Goal: Task Accomplishment & Management: Manage account settings

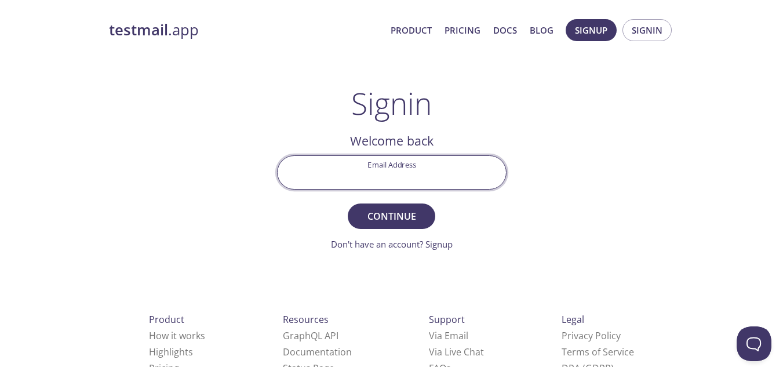
click at [470, 157] on input "Email Address" at bounding box center [392, 172] width 228 height 33
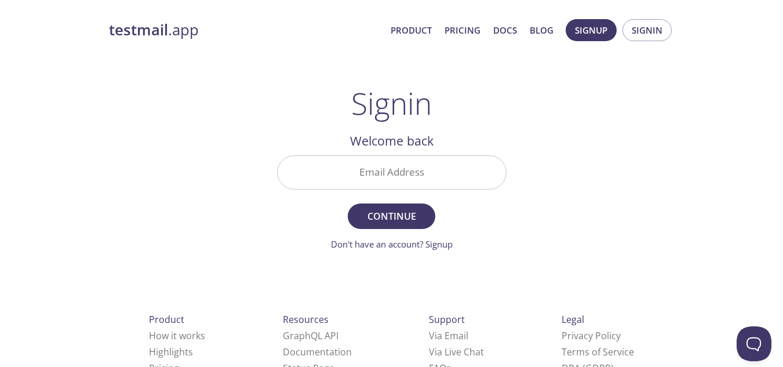
click at [520, 137] on main "Signin Welcome back Email Address Continue Don't have an account? Signup Check …" at bounding box center [391, 168] width 257 height 165
click at [652, 37] on span "Signin" at bounding box center [647, 30] width 31 height 15
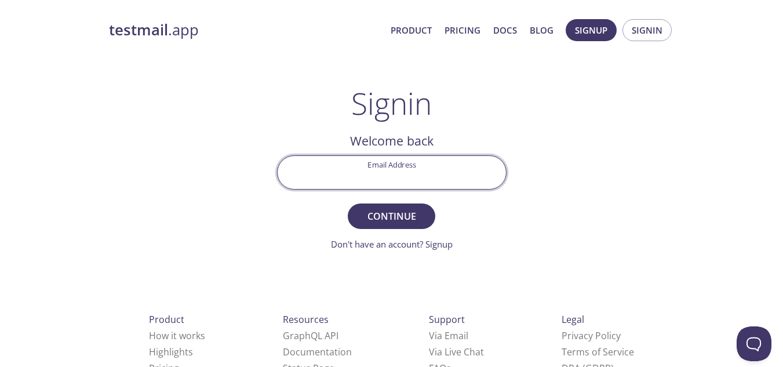
click at [393, 176] on input "Email Address" at bounding box center [392, 172] width 228 height 33
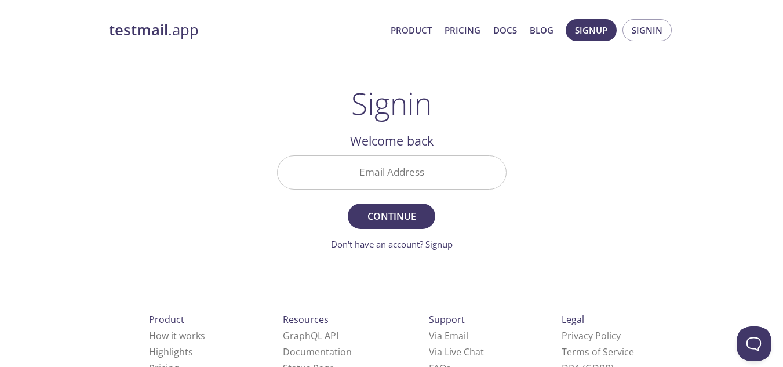
click at [542, 149] on div "testmail .app Product Pricing Docs Blog Signup Signin Signin Welcome back Email…" at bounding box center [391, 253] width 593 height 483
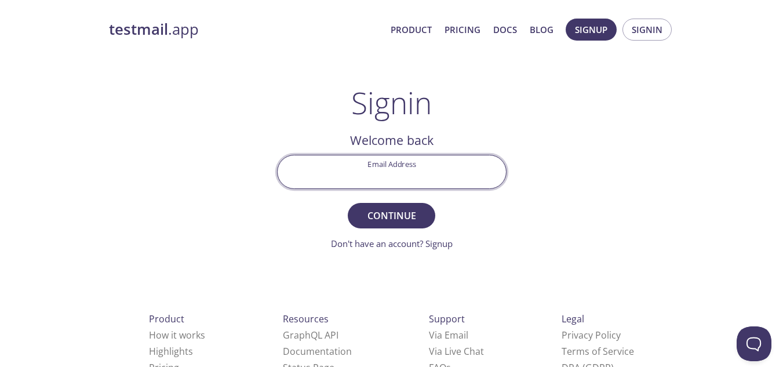
click at [424, 156] on input "Email Address" at bounding box center [392, 171] width 228 height 33
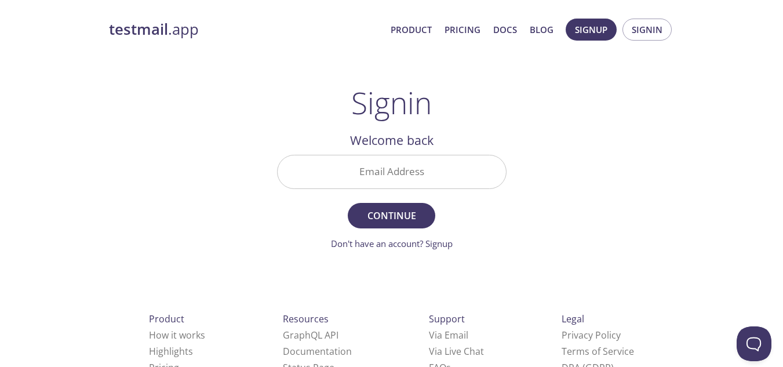
click at [540, 160] on div "testmail .app Product Pricing Docs Blog Signup Signin Signin Welcome back Email…" at bounding box center [391, 252] width 593 height 483
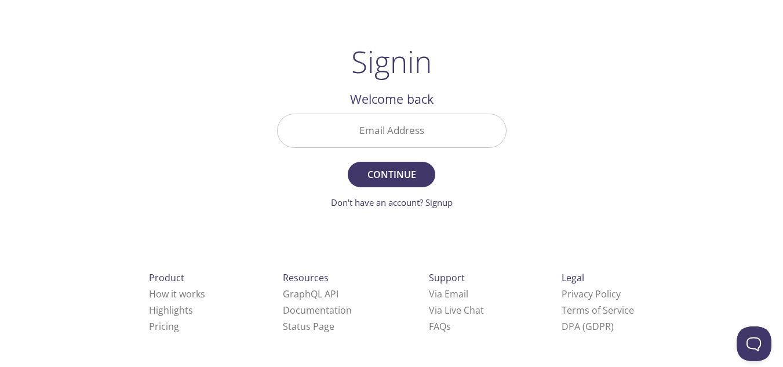
scroll to position [0, 0]
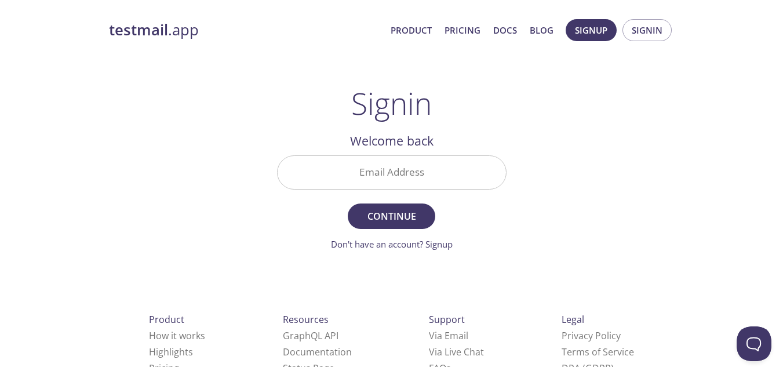
click at [542, 93] on div "testmail .app Product Pricing Docs Blog Signup Signin Signin Welcome back Email…" at bounding box center [391, 253] width 593 height 483
